Goal: Task Accomplishment & Management: Manage account settings

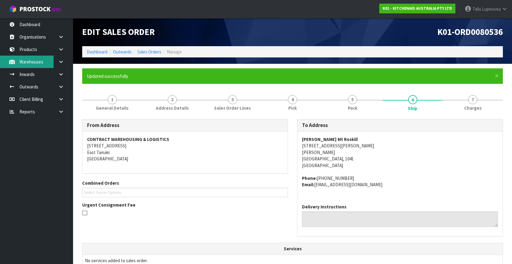
scroll to position [170, 0]
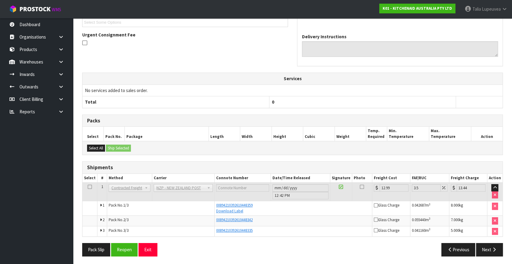
click at [403, 87] on td "No services added to sales order." at bounding box center [292, 91] width 420 height 12
click at [502, 10] on icon at bounding box center [504, 9] width 6 height 5
click at [487, 17] on link "[PERSON_NAME]" at bounding box center [486, 9] width 52 height 18
click at [490, 11] on span "Lupeuvea" at bounding box center [491, 9] width 19 height 6
click at [490, 25] on link "Logout" at bounding box center [487, 24] width 48 height 8
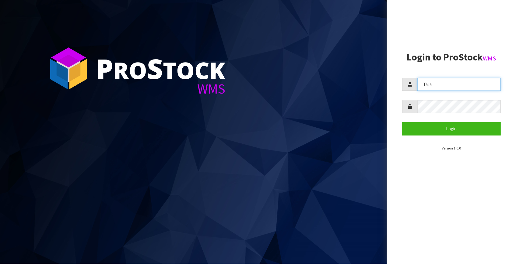
drag, startPoint x: 411, startPoint y: 91, endPoint x: 442, endPoint y: 80, distance: 33.1
click at [442, 80] on input "Talia" at bounding box center [458, 84] width 83 height 13
type input "T"
type input "liya"
click at [402, 122] on button "Login" at bounding box center [451, 128] width 99 height 13
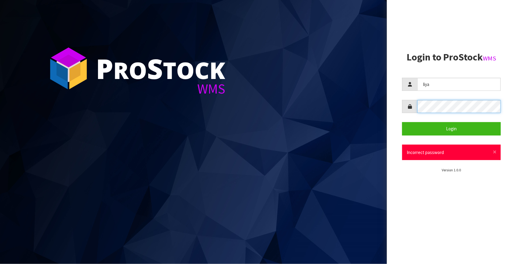
click at [398, 110] on aside "Login to ProStock WMS liya Login × Close Incorrect password Version 1.0.0" at bounding box center [451, 132] width 129 height 264
click at [402, 122] on button "Login" at bounding box center [451, 128] width 99 height 13
